Goal: Navigation & Orientation: Find specific page/section

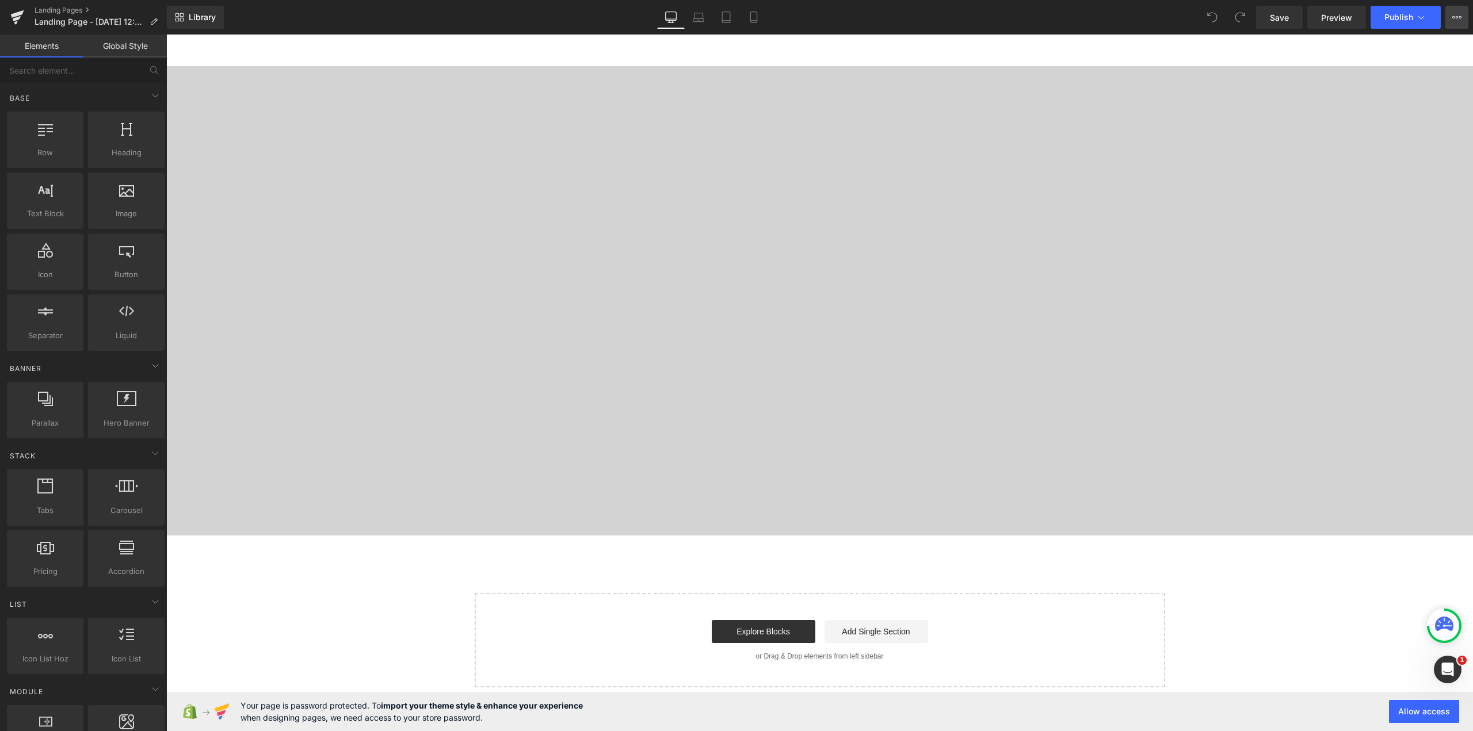
click at [1457, 12] on button "View Live Page View with current Template Save Template to Library Schedule Pub…" at bounding box center [1456, 17] width 23 height 23
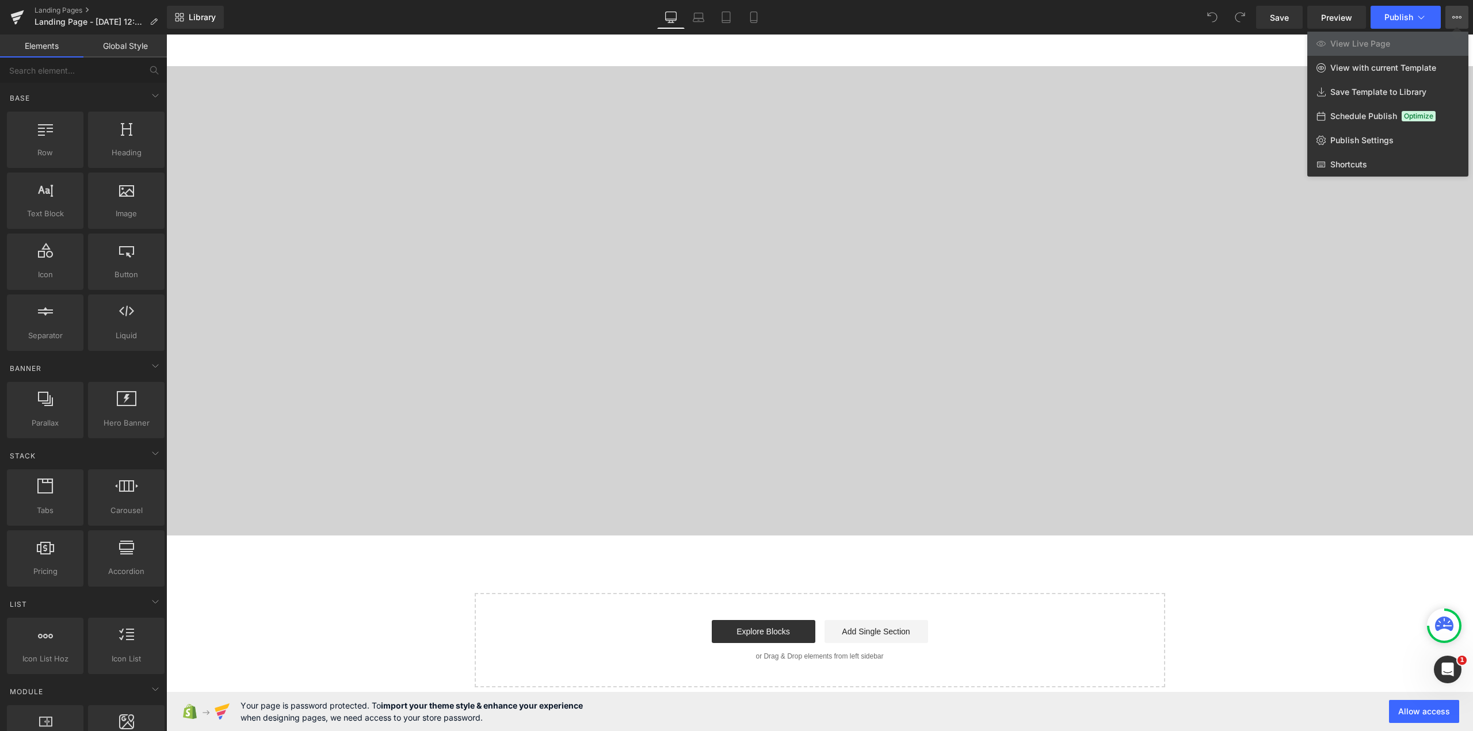
click at [1453, 25] on button "View Live Page View with current Template Save Template to Library Schedule Pub…" at bounding box center [1456, 17] width 23 height 23
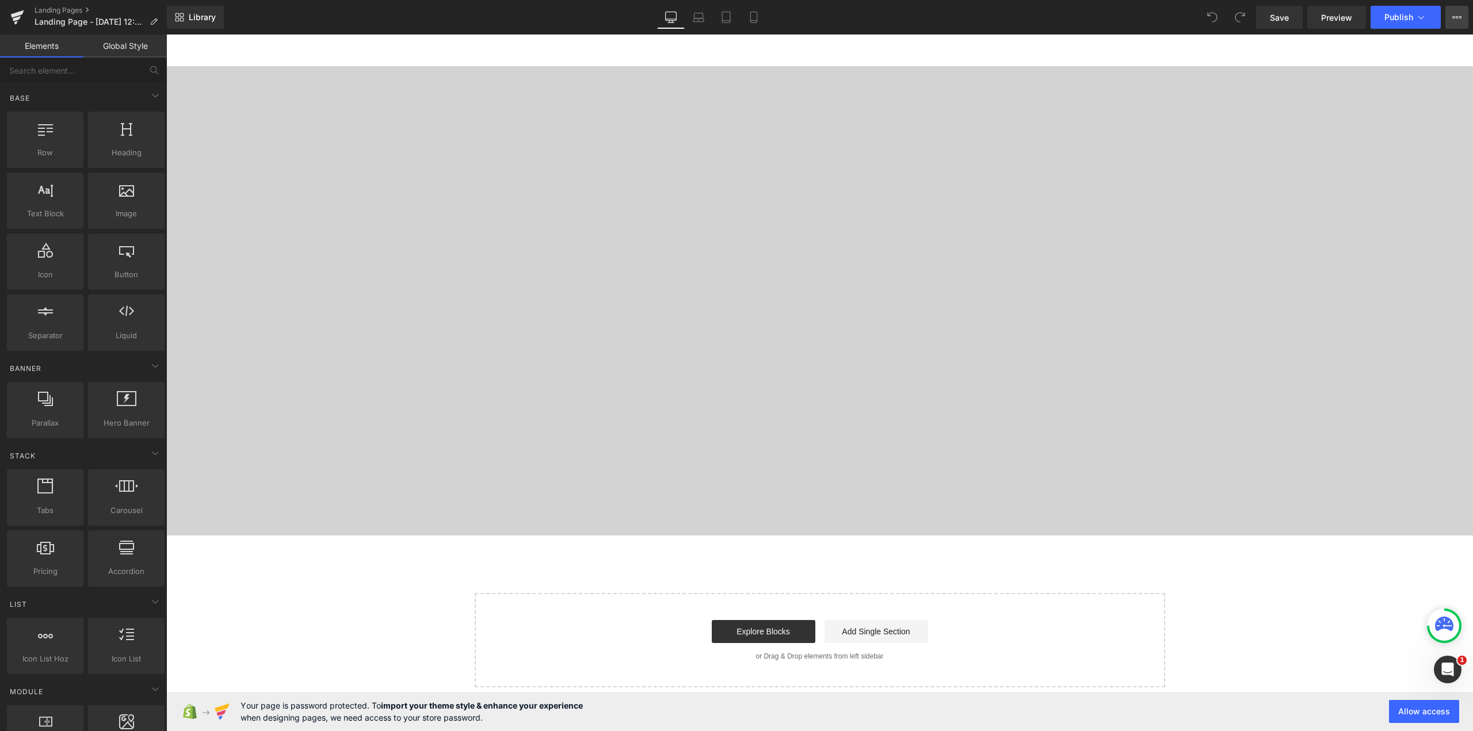
click at [1453, 25] on button "View Live Page View with current Template Save Template to Library Schedule Pub…" at bounding box center [1456, 17] width 23 height 23
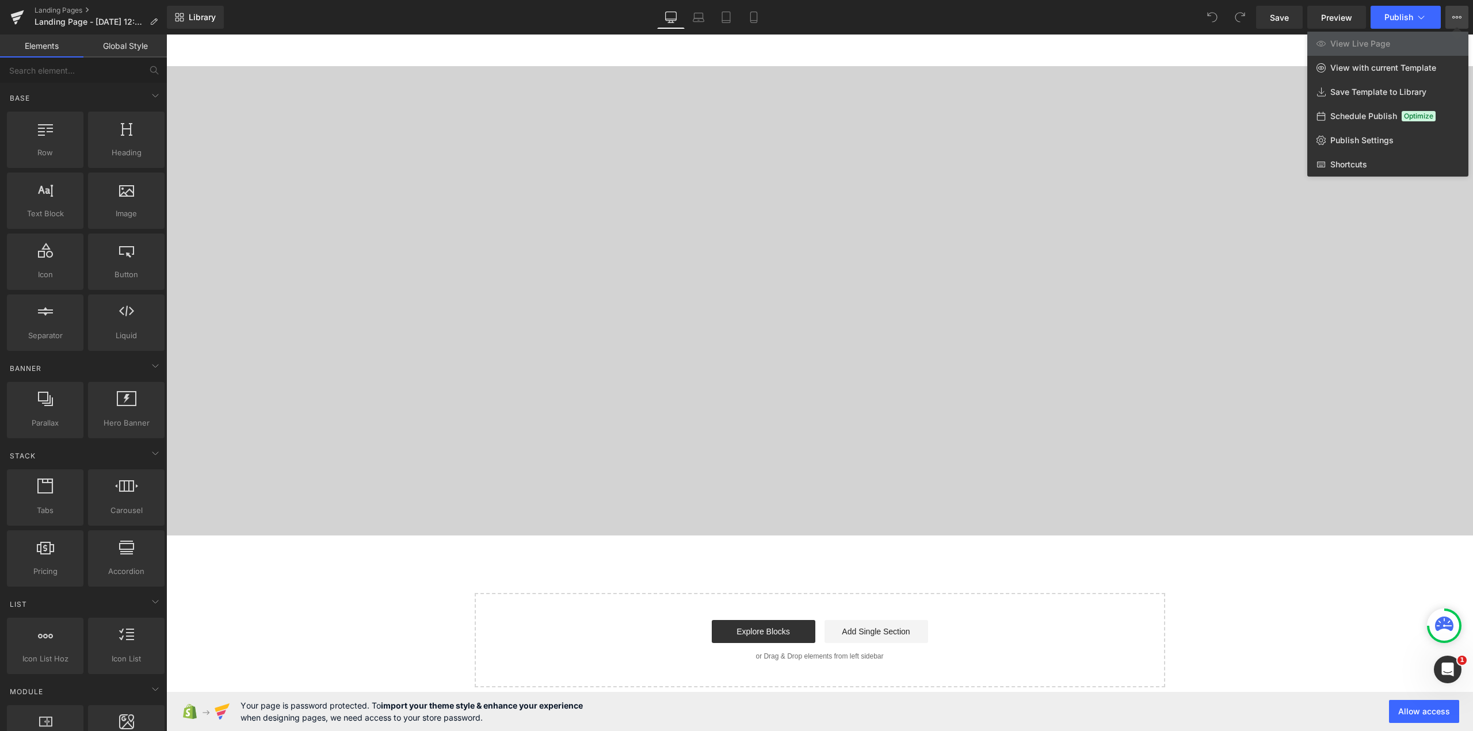
click at [1453, 25] on button "View Live Page View with current Template Save Template to Library Schedule Pub…" at bounding box center [1456, 17] width 23 height 23
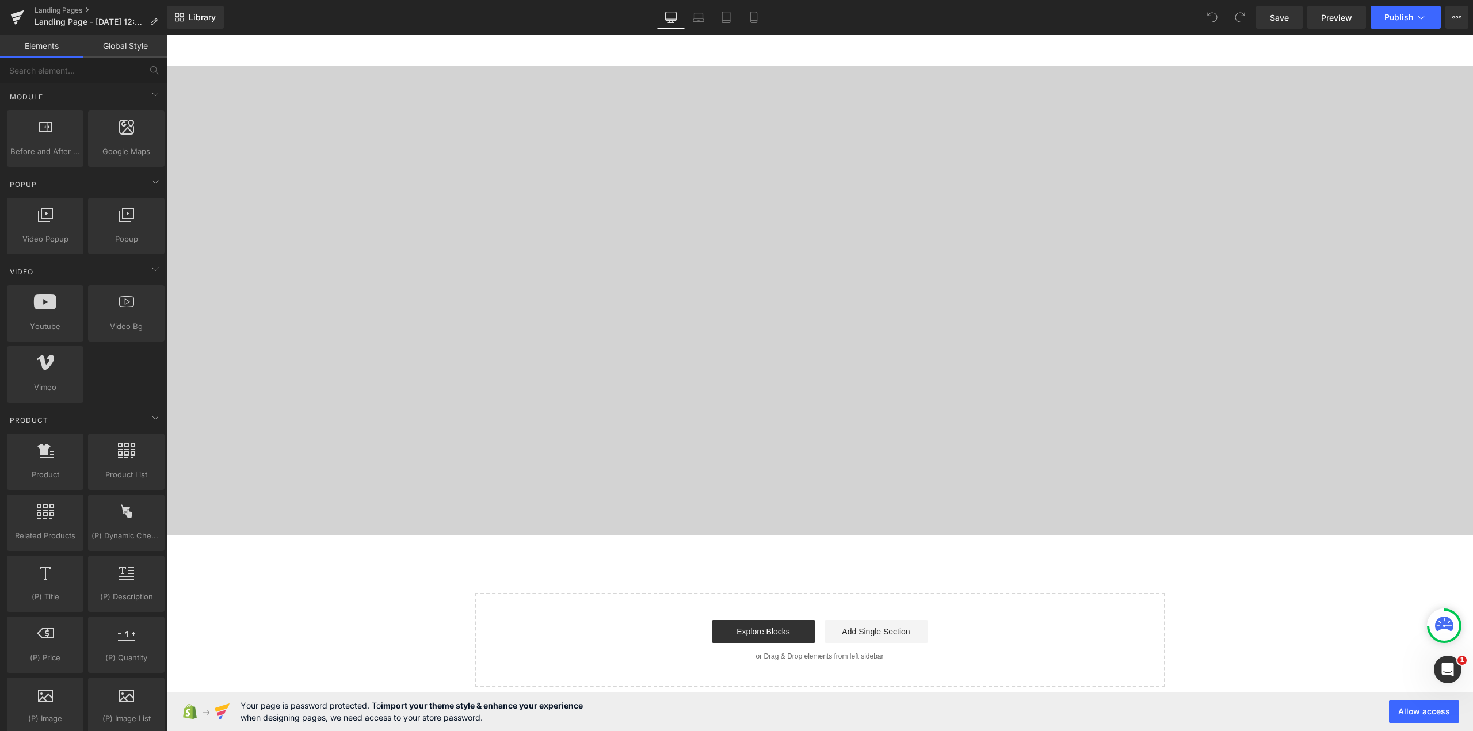
scroll to position [575, 0]
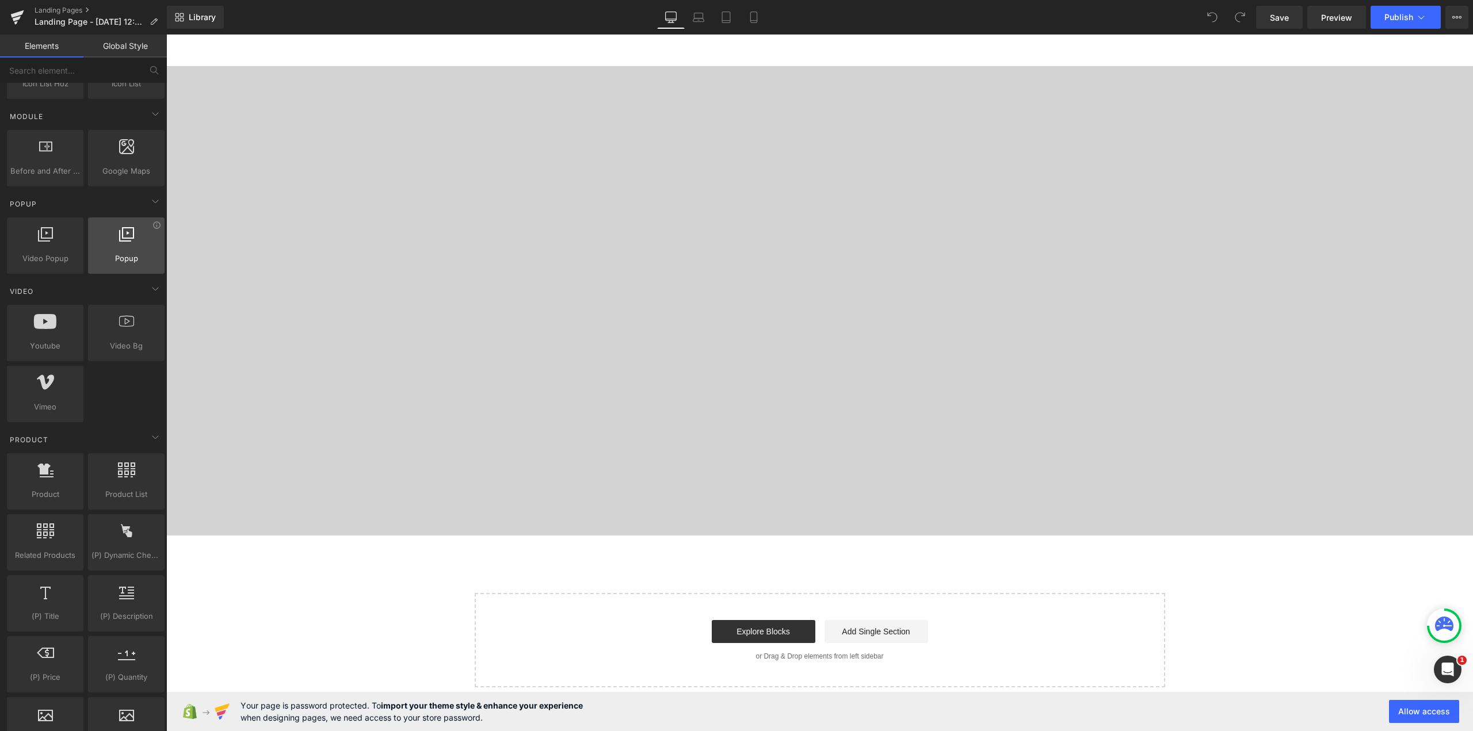
click at [100, 236] on div at bounding box center [126, 240] width 70 height 26
click at [116, 251] on div at bounding box center [126, 240] width 70 height 26
click at [139, 254] on span "Popup" at bounding box center [126, 259] width 70 height 12
click at [142, 257] on span "Popup" at bounding box center [126, 259] width 70 height 12
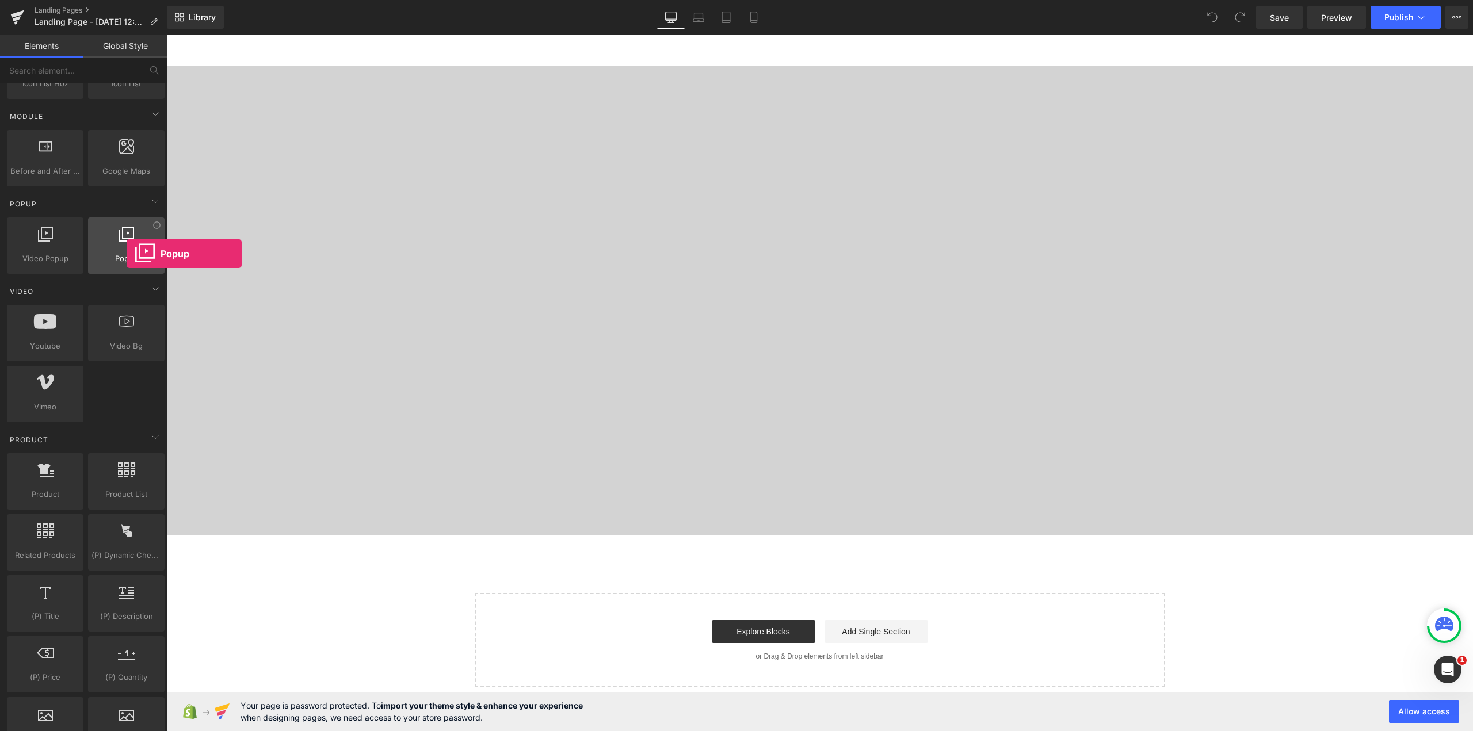
click at [127, 254] on span "Popup" at bounding box center [126, 259] width 70 height 12
click at [847, 75] on icon at bounding box center [847, 74] width 2 height 5
click at [854, 81] on link at bounding box center [855, 74] width 15 height 17
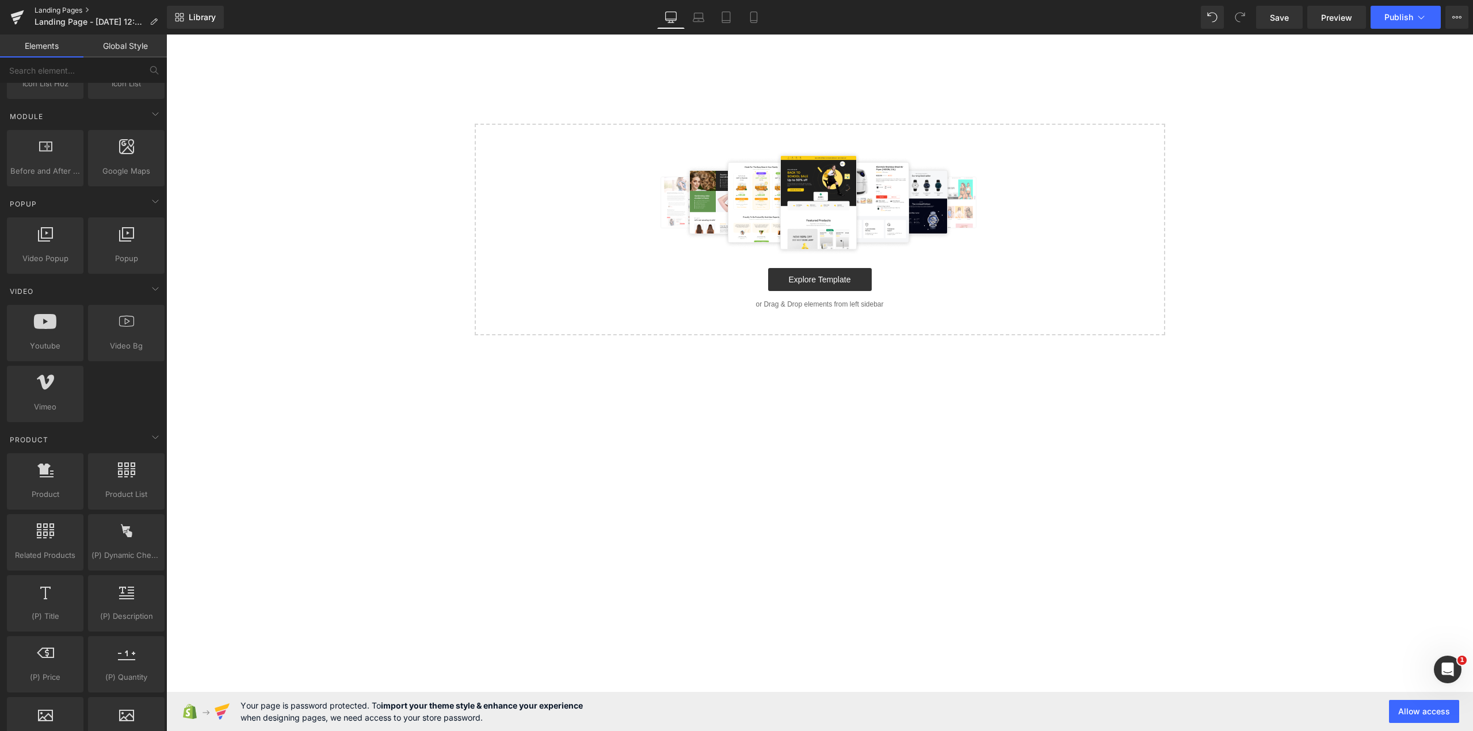
click at [71, 9] on link "Landing Pages" at bounding box center [101, 10] width 132 height 9
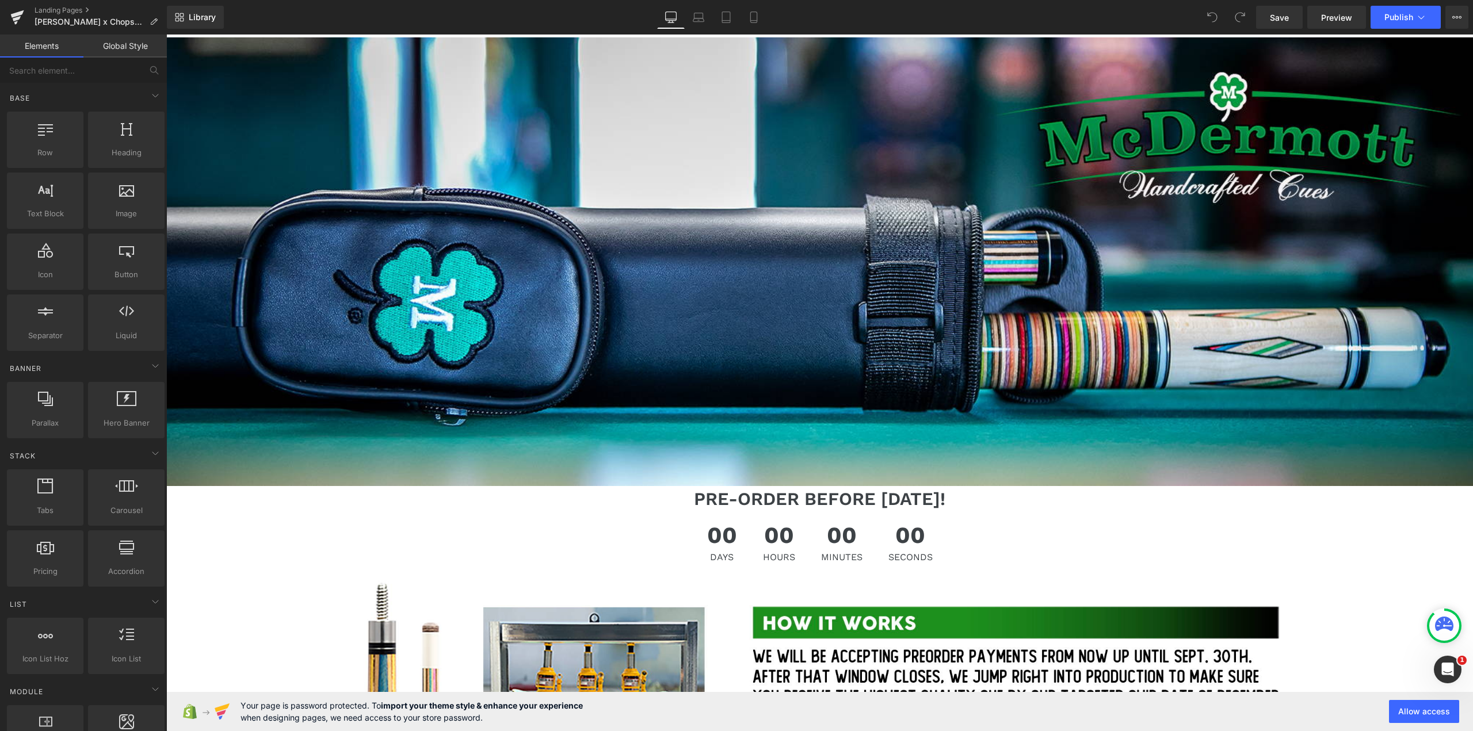
click at [121, 53] on link "Global Style" at bounding box center [124, 46] width 83 height 23
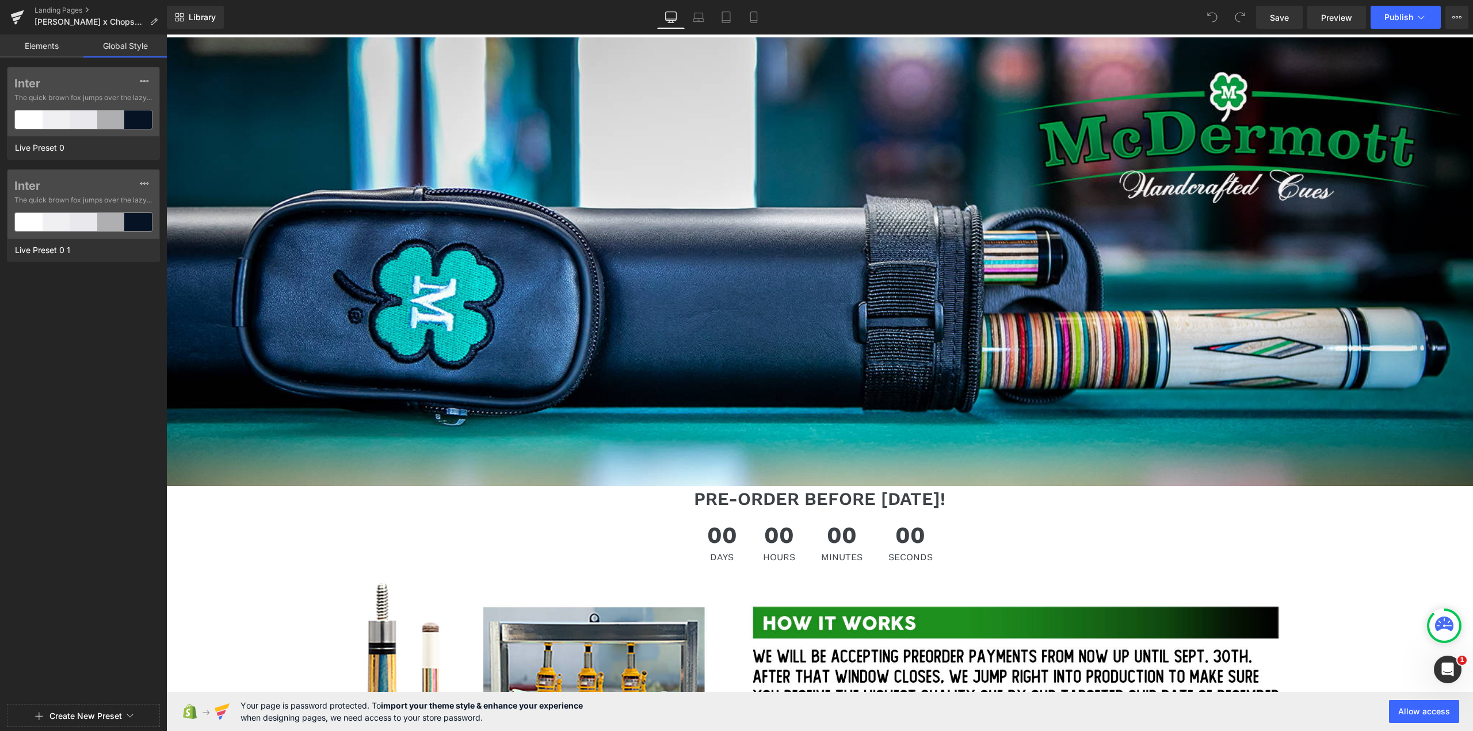
click at [76, 48] on link "Elements" at bounding box center [41, 46] width 83 height 23
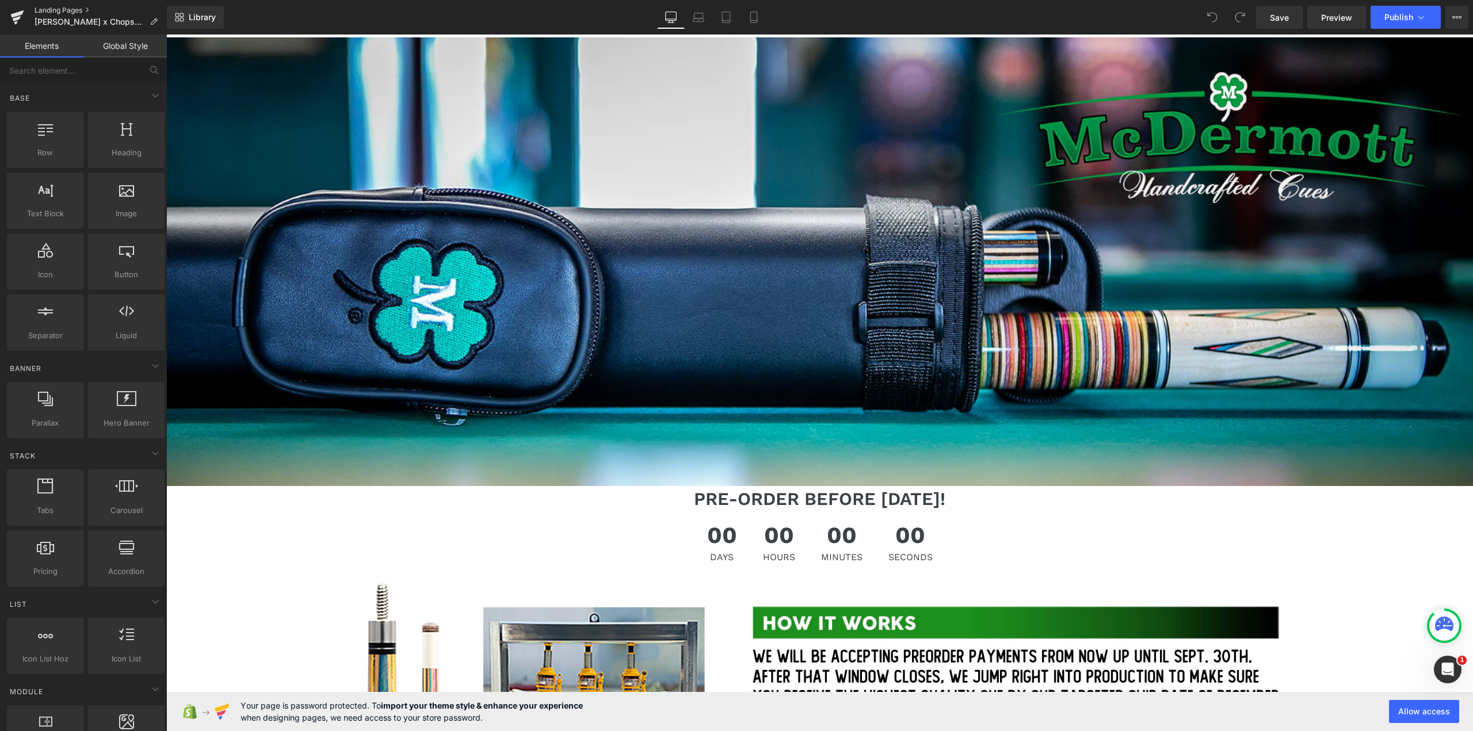
click at [51, 14] on link "Landing Pages" at bounding box center [101, 10] width 132 height 9
